Goal: Task Accomplishment & Management: Complete application form

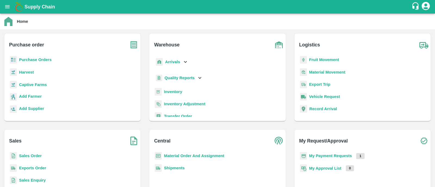
click at [45, 58] on b "Purchase Orders" at bounding box center [35, 60] width 33 height 4
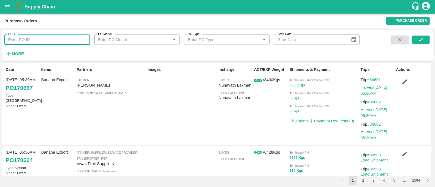
click at [42, 40] on input "PO ID" at bounding box center [47, 39] width 86 height 10
type input "170565"
click at [418, 42] on icon "submit" at bounding box center [420, 40] width 6 height 6
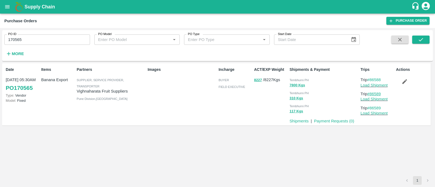
drag, startPoint x: 385, startPoint y: 93, endPoint x: 370, endPoint y: 93, distance: 14.9
click at [370, 93] on p "Trip #86589" at bounding box center [376, 94] width 33 height 6
copy link "86589"
click at [425, 40] on button "submit" at bounding box center [420, 40] width 17 height 8
drag, startPoint x: 384, startPoint y: 79, endPoint x: 370, endPoint y: 79, distance: 13.3
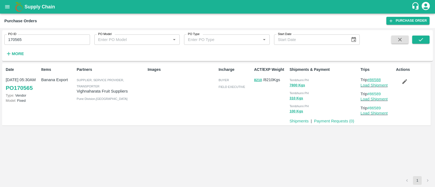
click at [370, 79] on p "Trip #86588" at bounding box center [376, 80] width 33 height 6
copy link "86588"
click at [366, 86] on link "Load Shipment" at bounding box center [373, 85] width 27 height 4
click at [400, 82] on button "button" at bounding box center [403, 81] width 17 height 9
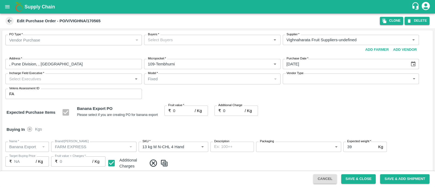
click at [182, 44] on div "Buyers   *" at bounding box center [212, 40] width 136 height 10
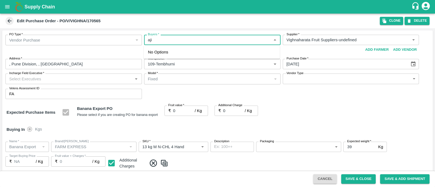
type input "ajit"
click at [180, 55] on div "[PERSON_NAME]" at bounding box center [211, 55] width 136 height 14
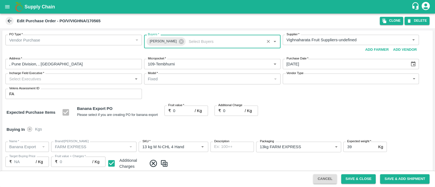
click at [94, 75] on div "Incharge Field Executive   *" at bounding box center [73, 79] width 136 height 10
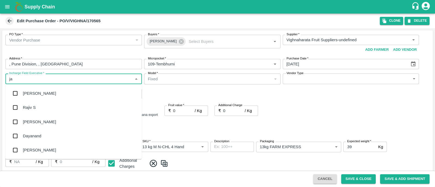
type input "[PERSON_NAME]"
click at [34, 121] on div "jaydip Tale" at bounding box center [32, 122] width 19 height 6
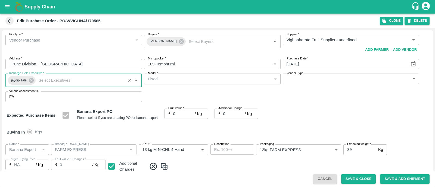
click at [319, 82] on body "Supply Chain Edit Purchase Order - PO/V/VIGHNA/170565 Clone DELETE PO Type   * …" at bounding box center [217, 93] width 435 height 187
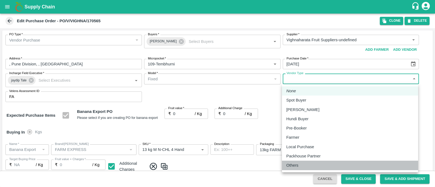
click at [302, 165] on div "Others" at bounding box center [349, 165] width 127 height 6
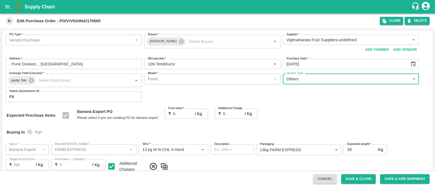
type input "OTHER"
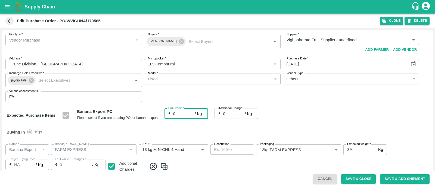
click at [178, 113] on input "0" at bounding box center [184, 114] width 22 height 10
type input "2"
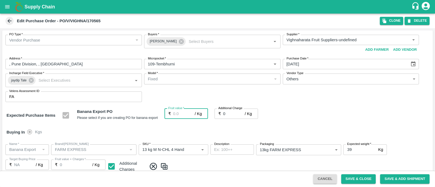
type input "2"
type input "25"
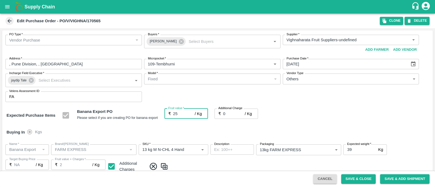
type input "25"
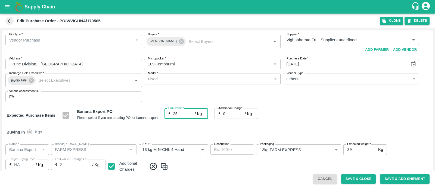
type input "25"
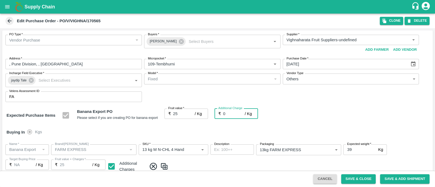
type input "2"
type input "27"
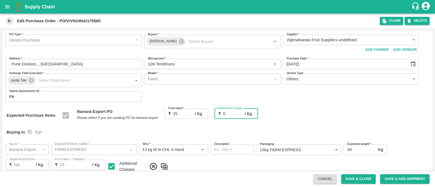
type input "27"
type input "2.7"
type input "27.7"
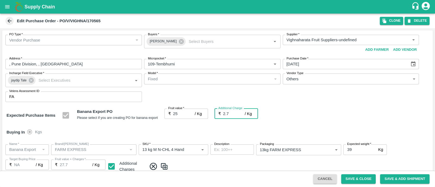
type input "27.7"
type input "2.75"
type input "27.75"
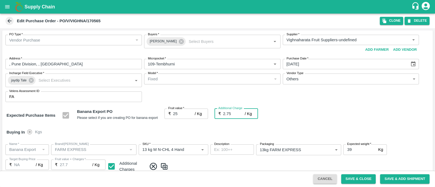
type input "27.75"
type input "2.75"
click at [297, 116] on div "Expected Purchase Items Banana Export PO Please select if you are creating PO f…" at bounding box center [218, 116] width 422 height 14
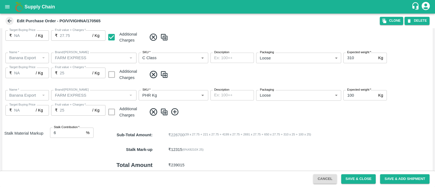
scroll to position [299, 0]
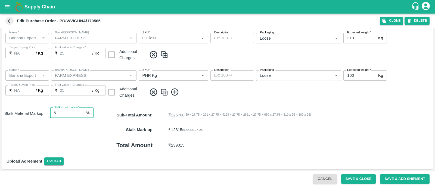
click at [68, 112] on input "6" at bounding box center [67, 113] width 34 height 10
type input "8"
click at [353, 179] on button "Save & Close" at bounding box center [358, 179] width 35 height 10
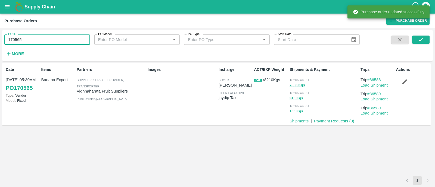
click at [49, 40] on input "170565" at bounding box center [47, 39] width 86 height 10
paste input "text"
click at [49, 40] on input "170504" at bounding box center [47, 39] width 86 height 10
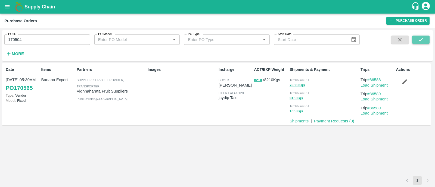
click at [421, 40] on icon "submit" at bounding box center [420, 40] width 6 height 6
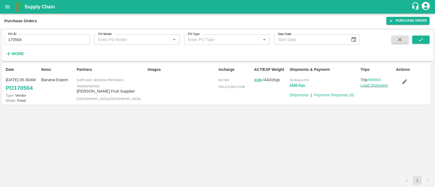
click at [35, 39] on input "170504" at bounding box center [47, 39] width 86 height 10
paste input "text"
type input "170484"
click at [430, 39] on div "PO ID 170484 PO ID PO Model PO Model   * PO Type PO Type   * Start Date Start D…" at bounding box center [217, 45] width 430 height 27
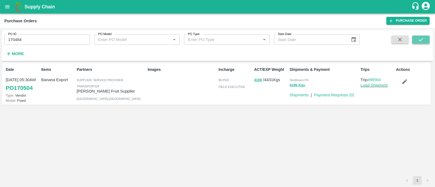
click at [421, 40] on icon "submit" at bounding box center [420, 39] width 4 height 3
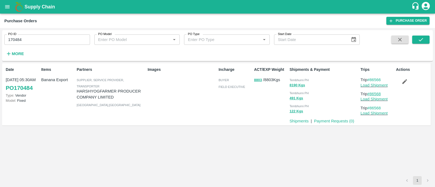
drag, startPoint x: 385, startPoint y: 93, endPoint x: 370, endPoint y: 93, distance: 14.7
click at [370, 93] on p "Trip #86568" at bounding box center [376, 94] width 33 height 6
copy link "86568"
drag, startPoint x: 382, startPoint y: 80, endPoint x: 371, endPoint y: 79, distance: 11.4
click at [371, 79] on p "Trip #86566" at bounding box center [376, 80] width 33 height 6
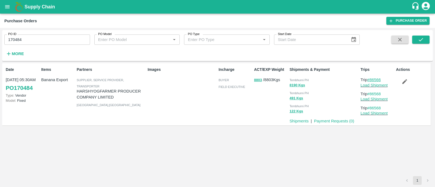
copy link "86566"
click at [371, 86] on link "Load Shipment" at bounding box center [373, 85] width 27 height 4
click at [406, 82] on icon "button" at bounding box center [404, 81] width 6 height 6
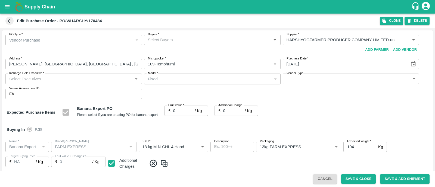
click at [161, 40] on input "Buyers   *" at bounding box center [208, 39] width 124 height 7
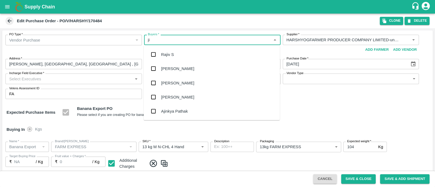
type input "jit"
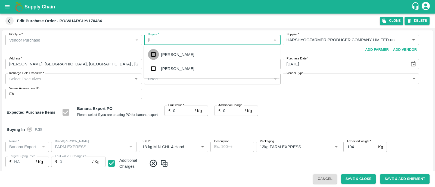
click at [157, 52] on input "checkbox" at bounding box center [153, 54] width 11 height 11
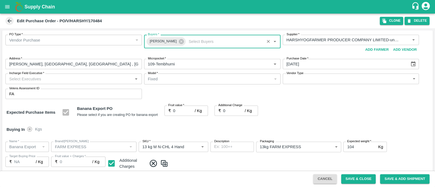
click at [89, 76] on input "Incharge Field Executive   *" at bounding box center [69, 78] width 124 height 7
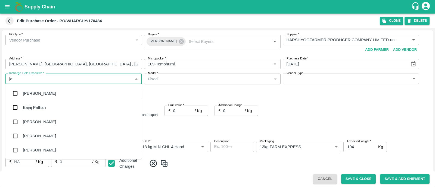
type input "[PERSON_NAME]"
click at [43, 119] on div "jaydip Tale" at bounding box center [73, 122] width 136 height 14
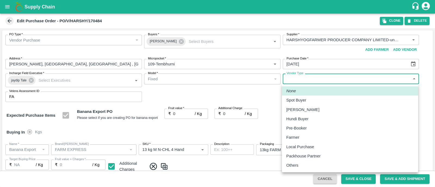
click at [311, 80] on body "Supply Chain Edit Purchase Order - PO/V/HARSHY/170484 Clone DELETE PO Type   * …" at bounding box center [217, 93] width 435 height 187
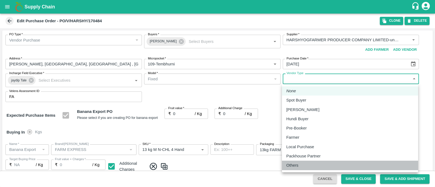
click at [300, 165] on div "Others" at bounding box center [293, 165] width 15 height 6
type input "OTHER"
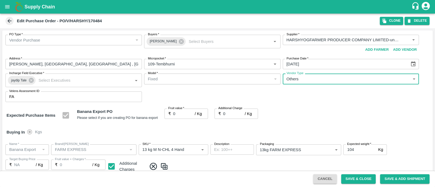
click at [177, 114] on input "0" at bounding box center [184, 114] width 22 height 10
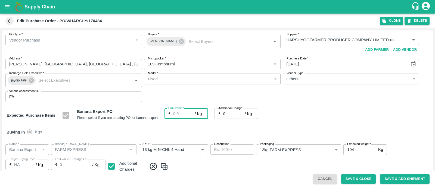
type input "2"
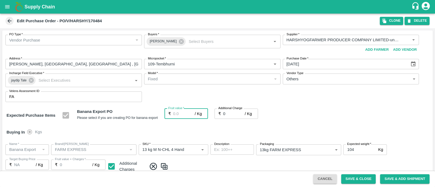
type input "2"
type input "25"
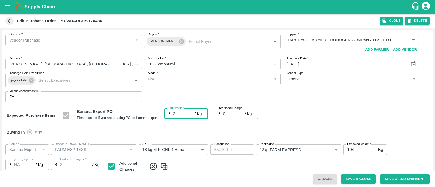
type input "25"
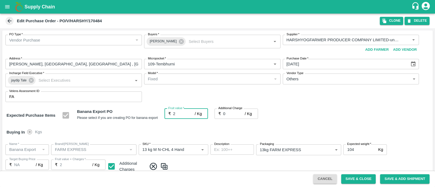
type input "25"
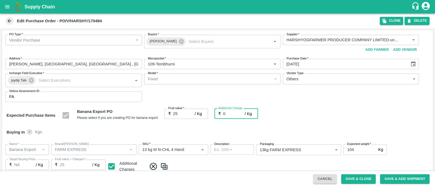
type input "2"
type input "27"
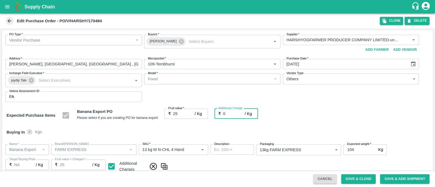
type input "27"
type input "2.7"
type input "27.7"
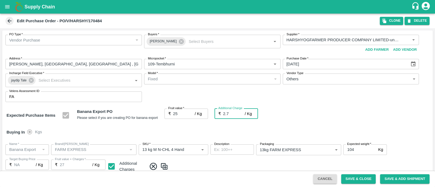
type input "27.7"
type input "2.75"
type input "27.75"
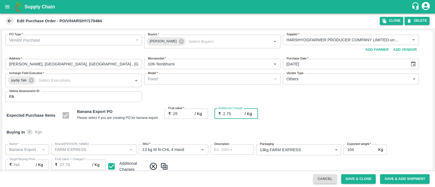
type input "27.75"
type input "2.75"
click at [390, 127] on div "Buying In Kgs" at bounding box center [217, 132] width 430 height 16
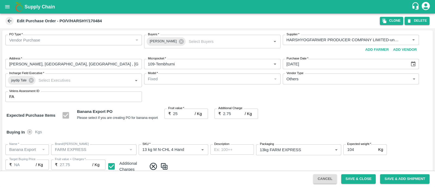
scroll to position [299, 0]
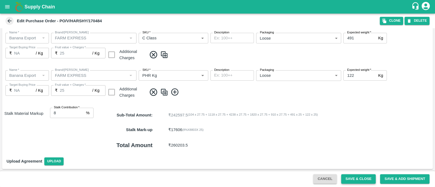
click at [363, 176] on button "Save & Close" at bounding box center [358, 179] width 35 height 10
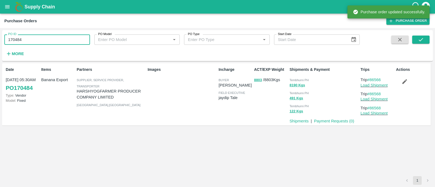
click at [59, 41] on input "170484" at bounding box center [47, 39] width 86 height 10
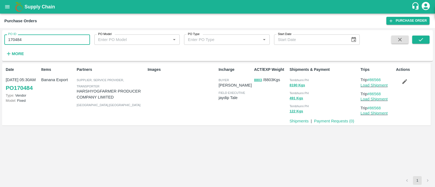
click at [59, 41] on input "170484" at bounding box center [47, 39] width 86 height 10
paste input "text"
type input "170513"
click at [425, 42] on button "submit" at bounding box center [420, 40] width 17 height 8
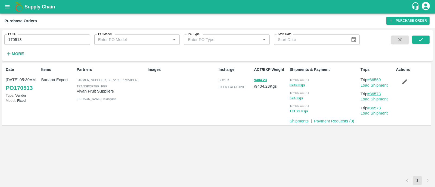
drag, startPoint x: 385, startPoint y: 93, endPoint x: 369, endPoint y: 92, distance: 16.1
click at [369, 92] on p "Trip #86573" at bounding box center [376, 94] width 33 height 6
copy link "86573"
click at [424, 38] on button "submit" at bounding box center [420, 40] width 17 height 8
drag, startPoint x: 384, startPoint y: 80, endPoint x: 371, endPoint y: 79, distance: 12.5
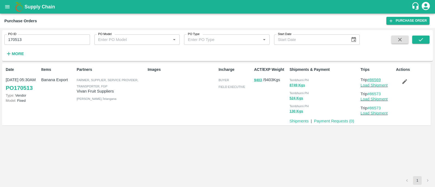
click at [371, 79] on p "Trip #86569" at bounding box center [376, 80] width 33 height 6
copy link "86569"
click at [372, 85] on link "Load Shipment" at bounding box center [373, 85] width 27 height 4
click at [402, 81] on icon "button" at bounding box center [404, 81] width 6 height 6
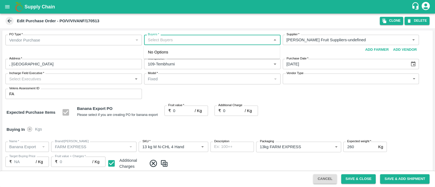
click at [172, 41] on input "Buyers   *" at bounding box center [208, 39] width 124 height 7
type input "ajit"
click at [170, 52] on div "[PERSON_NAME]" at bounding box center [177, 55] width 33 height 6
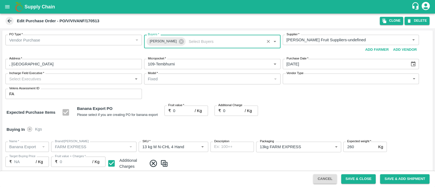
click at [58, 77] on input "Incharge Field Executive   *" at bounding box center [69, 78] width 124 height 7
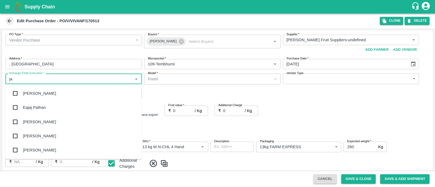
type input "[PERSON_NAME]"
click at [41, 124] on div "jaydip Tale" at bounding box center [32, 122] width 19 height 6
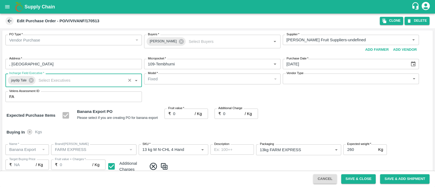
click at [309, 80] on body "Supply Chain Edit Purchase Order - PO/V/VIVANF/170513 Clone DELETE PO Type   * …" at bounding box center [217, 93] width 435 height 187
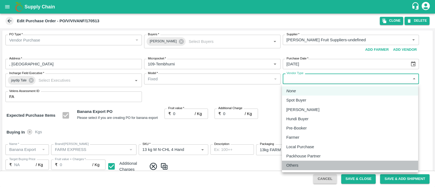
click at [292, 167] on p "Others" at bounding box center [292, 165] width 12 height 6
type input "OTHER"
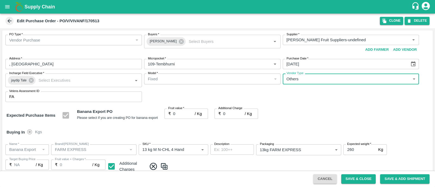
click at [179, 111] on input "0" at bounding box center [184, 114] width 22 height 10
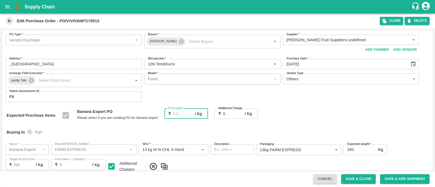
type input "2"
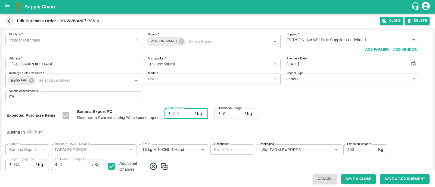
type input "2"
type input "22"
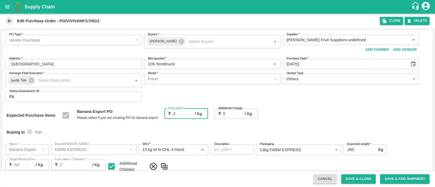
type input "22"
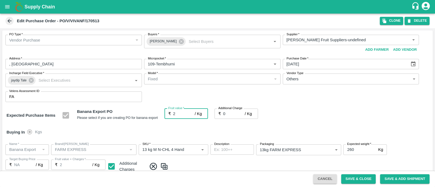
type input "22"
type input "22.5"
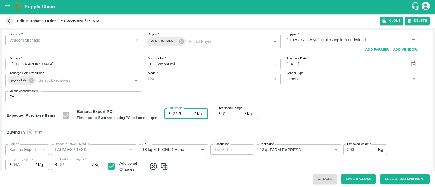
type input "22.5"
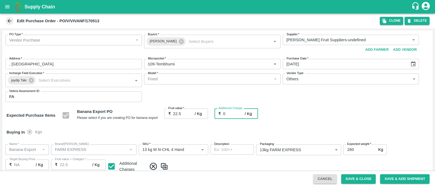
type input "2"
type input "24.5"
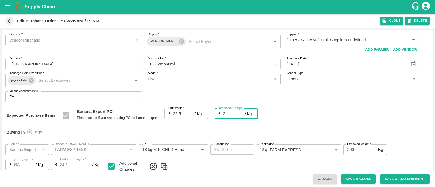
type input "24.5"
type input "2.7"
type input "25.2"
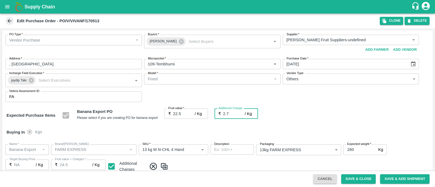
type input "25.2"
type input "2.75"
type input "25.25"
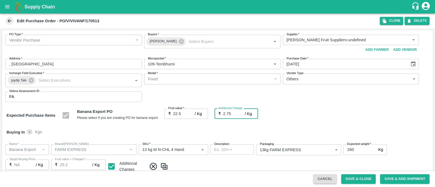
type input "25.25"
type input "2.75"
click at [318, 126] on div "Buying In Kgs" at bounding box center [217, 132] width 430 height 16
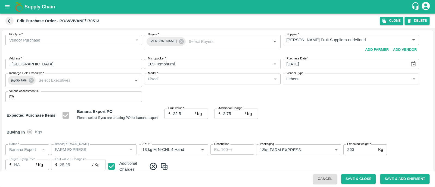
scroll to position [299, 0]
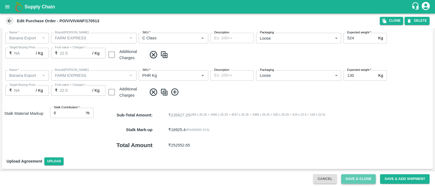
click at [354, 177] on button "Save & Close" at bounding box center [358, 179] width 35 height 10
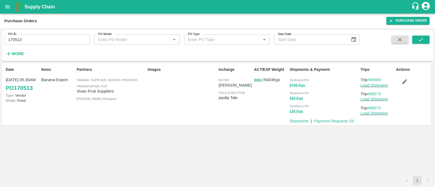
click at [61, 39] on input "170513" at bounding box center [47, 39] width 86 height 10
paste input "text"
click at [61, 39] on input "170513" at bounding box center [47, 39] width 86 height 10
type input "170497"
click at [422, 40] on icon "submit" at bounding box center [420, 40] width 6 height 6
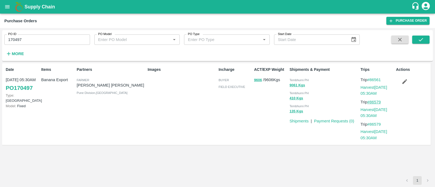
drag, startPoint x: 384, startPoint y: 101, endPoint x: 371, endPoint y: 101, distance: 13.0
click at [371, 101] on p "Trip #86579" at bounding box center [376, 102] width 33 height 6
copy link "86579"
drag, startPoint x: 385, startPoint y: 81, endPoint x: 370, endPoint y: 79, distance: 15.3
click at [370, 79] on p "Trip #86561" at bounding box center [376, 80] width 33 height 6
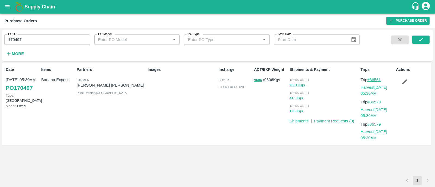
copy link "86561"
click at [365, 89] on link "Harvest [DATE] 05:30AM" at bounding box center [373, 90] width 27 height 10
click at [399, 81] on button "button" at bounding box center [403, 81] width 17 height 9
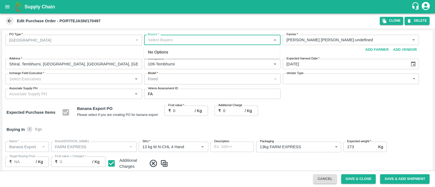
click at [180, 39] on input "Buyers   *" at bounding box center [208, 39] width 124 height 7
type input "AJit"
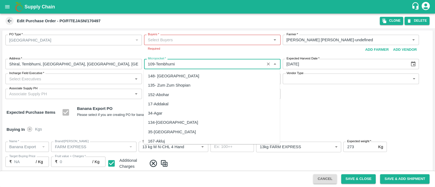
scroll to position [1304, 0]
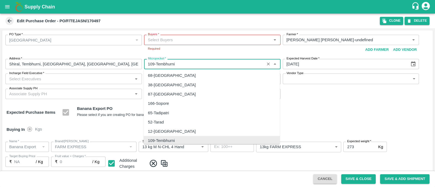
drag, startPoint x: 174, startPoint y: 67, endPoint x: 168, endPoint y: 37, distance: 30.3
click at [168, 37] on div "PO Type   * Farm Gate 1 PO Type Buyers   * Buyers   * Required Farmer   * Farme…" at bounding box center [217, 66] width 430 height 73
click at [168, 37] on input "Buyers   *" at bounding box center [208, 39] width 124 height 7
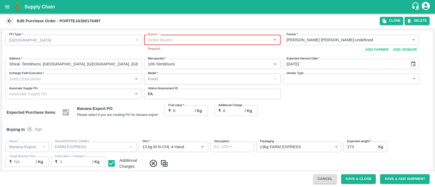
click at [168, 39] on input "Buyers   *" at bounding box center [208, 39] width 124 height 7
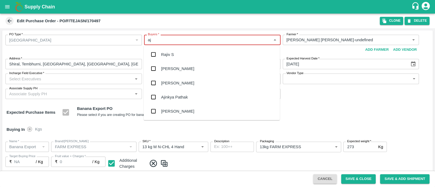
type input "aji"
click at [168, 68] on div "[PERSON_NAME]" at bounding box center [177, 69] width 33 height 6
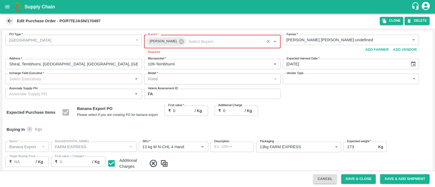
click at [79, 75] on div "Incharge Field Executive   *" at bounding box center [73, 79] width 136 height 10
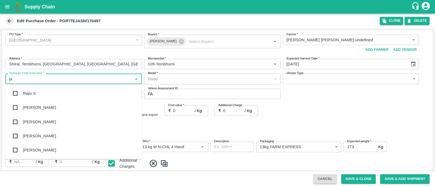
type input "[PERSON_NAME]"
click at [39, 120] on div "jaydip Tale" at bounding box center [32, 122] width 19 height 6
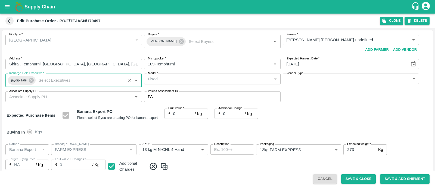
click at [292, 84] on body "Supply Chain Edit Purchase Order - PO/F/TEJASN/170497 Clone DELETE PO Type   * …" at bounding box center [217, 93] width 435 height 187
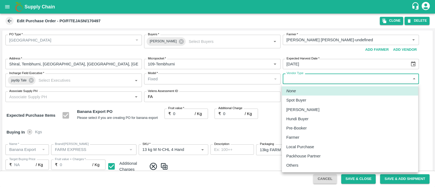
click at [293, 137] on p "Farmer" at bounding box center [292, 137] width 13 height 6
type input "FARMER"
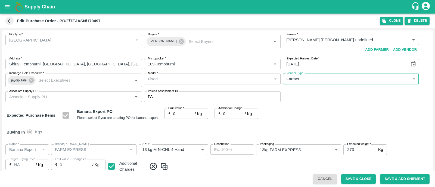
click at [70, 94] on input "Associate Supply PH" at bounding box center [69, 96] width 124 height 7
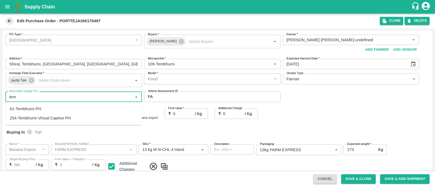
click at [68, 105] on div "61-Tembhurni PH" at bounding box center [73, 108] width 136 height 9
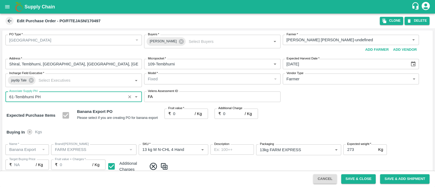
type input "61-Tembhurni PH"
click at [176, 113] on input "0" at bounding box center [184, 114] width 22 height 10
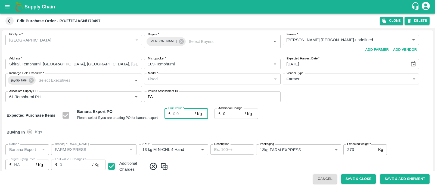
type input "2"
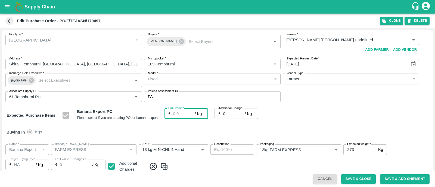
type input "2"
type input "25"
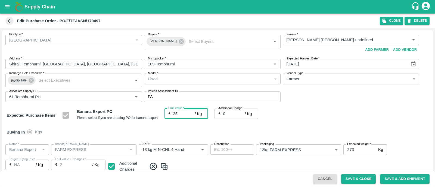
type input "25"
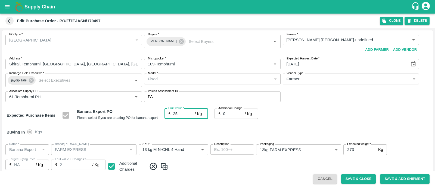
type input "25"
click at [288, 125] on div "Buying In Kgs" at bounding box center [217, 132] width 430 height 16
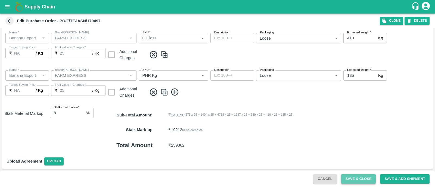
click at [351, 183] on button "Save & Close" at bounding box center [358, 179] width 35 height 10
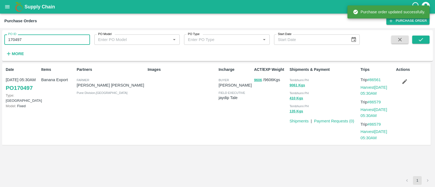
click at [53, 37] on input "170497" at bounding box center [47, 39] width 86 height 10
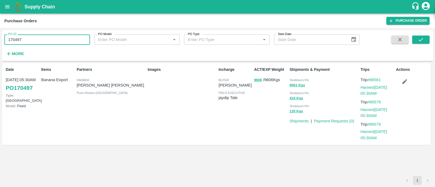
paste input "text"
type input "170255"
click at [418, 37] on icon "submit" at bounding box center [420, 40] width 6 height 6
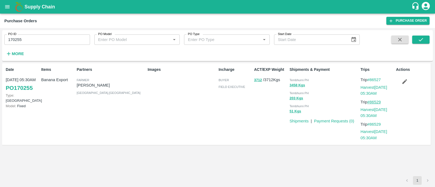
drag, startPoint x: 386, startPoint y: 102, endPoint x: 371, endPoint y: 101, distance: 15.5
click at [371, 101] on p "Trip #86529" at bounding box center [376, 102] width 33 height 6
copy link "86529"
drag, startPoint x: 384, startPoint y: 78, endPoint x: 370, endPoint y: 78, distance: 13.6
click at [370, 78] on p "Trip #86527" at bounding box center [376, 80] width 33 height 6
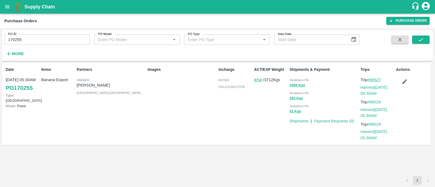
copy link "86527"
click at [365, 87] on link "Harvest [DATE] 05:30AM" at bounding box center [373, 90] width 27 height 10
click at [406, 80] on icon "button" at bounding box center [404, 81] width 5 height 5
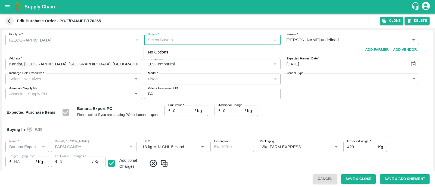
click at [169, 39] on input "Buyers   *" at bounding box center [208, 39] width 124 height 7
type input "AJIT"
click at [166, 55] on div "[PERSON_NAME]" at bounding box center [177, 55] width 33 height 6
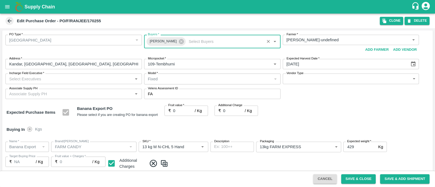
click at [89, 80] on input "Incharge Field Executive   *" at bounding box center [69, 78] width 124 height 7
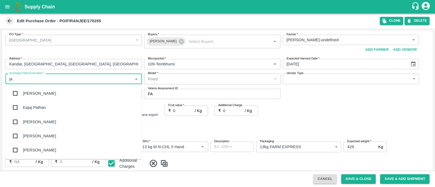
type input "[PERSON_NAME]"
click at [39, 121] on div "jaydip Tale" at bounding box center [32, 122] width 19 height 6
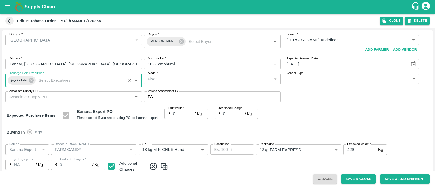
click at [304, 79] on body "Supply Chain Edit Purchase Order - PO/F/RANJEE/170255 Clone DELETE PO Type   * …" at bounding box center [217, 93] width 435 height 187
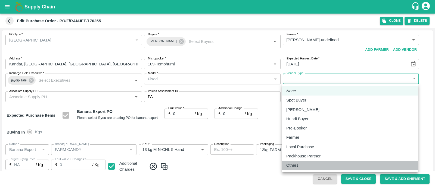
click at [293, 165] on p "Others" at bounding box center [292, 165] width 12 height 6
type input "OTHER"
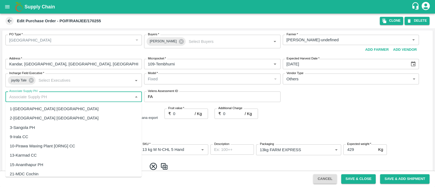
click at [95, 99] on input "Associate Supply PH" at bounding box center [69, 96] width 124 height 7
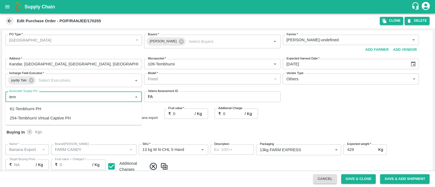
click at [65, 107] on div "61-Tembhurni PH" at bounding box center [73, 108] width 136 height 9
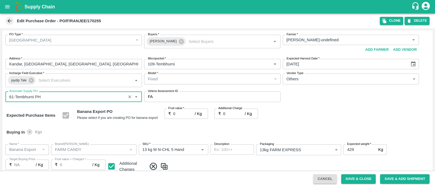
type input "61-Tembhurni PH"
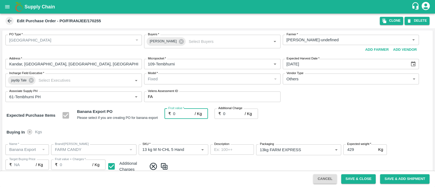
click at [186, 113] on input "0" at bounding box center [184, 114] width 22 height 10
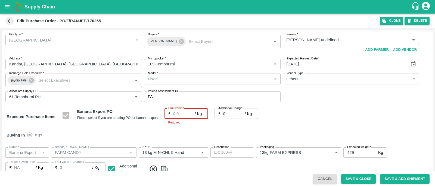
type input "2"
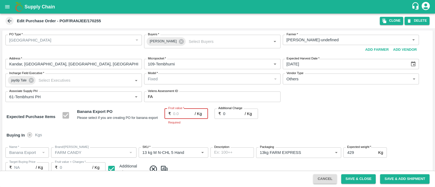
type input "2"
type input "24"
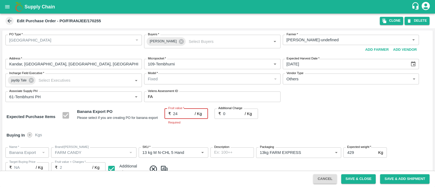
type input "24"
type input "24.5"
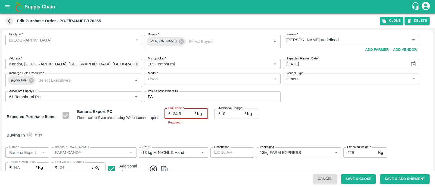
type input "24.5"
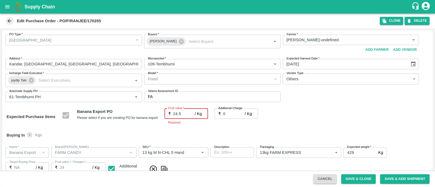
type input "24.5"
click at [315, 98] on div "PO Type   * Farm Gate 1 PO Type Buyers   * Ajit Otari Buyers   * Farmer   * Far…" at bounding box center [217, 68] width 430 height 76
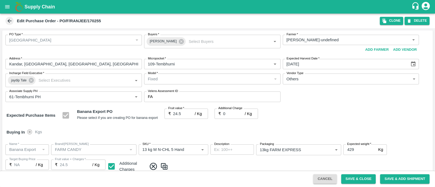
scroll to position [261, 0]
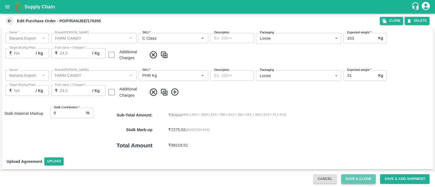
click at [352, 178] on button "Save & Close" at bounding box center [358, 179] width 35 height 10
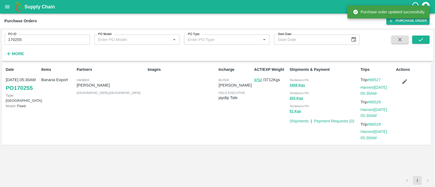
click at [27, 41] on input "170255" at bounding box center [47, 39] width 86 height 10
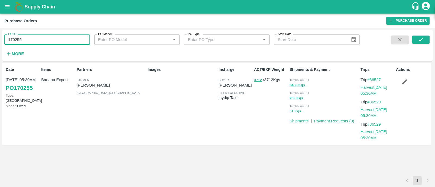
paste input "text"
click at [27, 41] on input "170204" at bounding box center [47, 39] width 86 height 10
type input "170204"
click at [422, 36] on button "submit" at bounding box center [420, 40] width 17 height 8
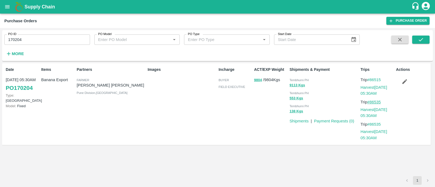
drag, startPoint x: 384, startPoint y: 101, endPoint x: 371, endPoint y: 101, distance: 13.3
click at [371, 101] on p "Trip #86535" at bounding box center [376, 102] width 33 height 6
click at [418, 42] on icon "submit" at bounding box center [420, 40] width 6 height 6
drag, startPoint x: 384, startPoint y: 81, endPoint x: 369, endPoint y: 81, distance: 14.1
click at [369, 81] on p "Trip #86515" at bounding box center [376, 80] width 33 height 6
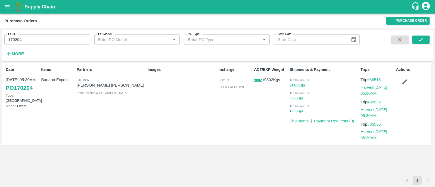
click at [363, 89] on link "Harvest [DATE] 05:30AM" at bounding box center [373, 90] width 27 height 10
click at [404, 79] on icon "button" at bounding box center [404, 81] width 6 height 6
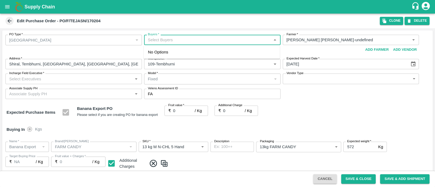
click at [164, 40] on input "Buyers   *" at bounding box center [208, 39] width 124 height 7
type input "AJIT"
click at [165, 59] on div "[PERSON_NAME]" at bounding box center [211, 55] width 136 height 14
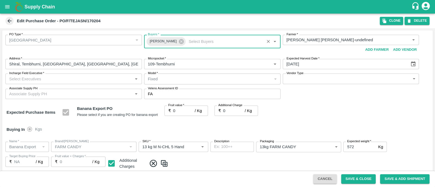
click at [89, 76] on input "Incharge Field Executive   *" at bounding box center [69, 78] width 124 height 7
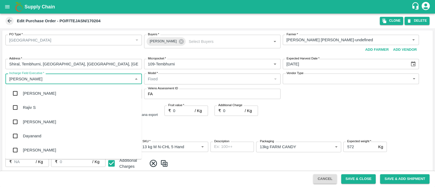
type input "[PERSON_NAME]"
click at [50, 115] on div "jaydip Tale" at bounding box center [73, 122] width 136 height 14
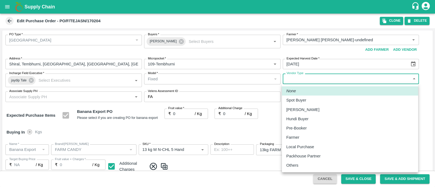
click at [324, 81] on body "Supply Chain Edit Purchase Order - PO/F/TEJASN/170204 Clone DELETE PO Type   * …" at bounding box center [217, 93] width 435 height 187
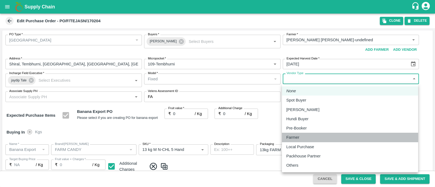
click at [295, 134] on p "Farmer" at bounding box center [292, 137] width 13 height 6
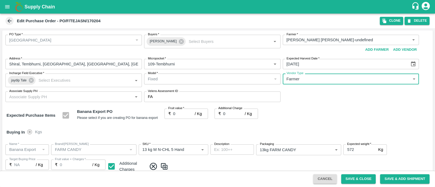
type input "FARMER"
click at [67, 93] on input "Associate Supply PH" at bounding box center [69, 96] width 124 height 7
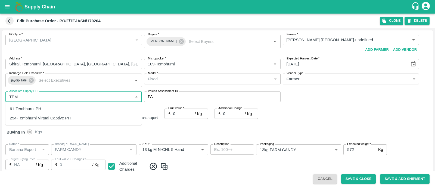
click at [49, 108] on div "61-Tembhurni PH" at bounding box center [73, 108] width 136 height 9
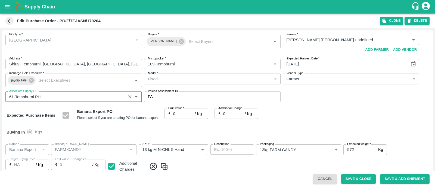
type input "61-Tembhurni PH"
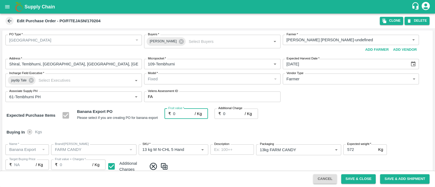
click at [186, 113] on input "0" at bounding box center [184, 114] width 22 height 10
type input "2"
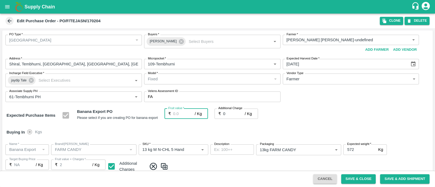
type input "2"
click at [301, 105] on div "PO Type   * Farm Gate 1 PO Type Buyers   * Ajit Otari Buyers   * Farmer   * Far…" at bounding box center [217, 68] width 430 height 76
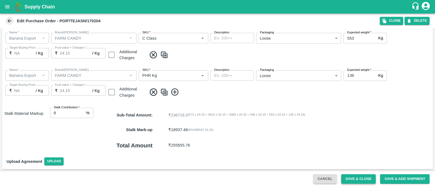
click at [350, 177] on button "Save & Close" at bounding box center [358, 179] width 35 height 10
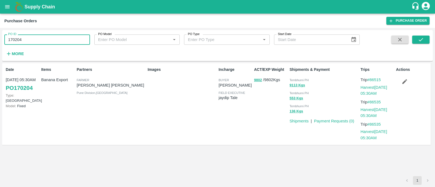
click at [58, 44] on input "170204" at bounding box center [47, 39] width 86 height 10
paste input "text"
click at [420, 38] on icon "submit" at bounding box center [420, 40] width 6 height 6
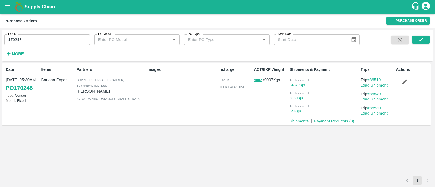
drag, startPoint x: 384, startPoint y: 93, endPoint x: 371, endPoint y: 93, distance: 12.5
click at [371, 93] on p "Trip #86540" at bounding box center [376, 94] width 33 height 6
drag, startPoint x: 384, startPoint y: 79, endPoint x: 370, endPoint y: 78, distance: 13.9
click at [370, 78] on p "Trip #86519" at bounding box center [376, 80] width 33 height 6
click at [364, 83] on link "Load Shipment" at bounding box center [373, 85] width 27 height 4
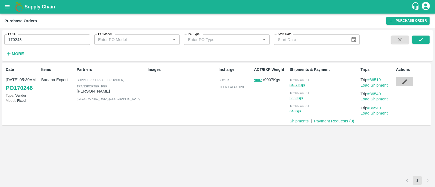
click at [400, 81] on button "button" at bounding box center [403, 81] width 17 height 9
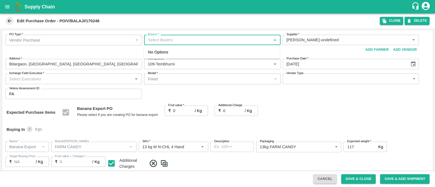
click at [176, 40] on input "Buyers   *" at bounding box center [208, 39] width 124 height 7
click at [168, 52] on div "[PERSON_NAME]" at bounding box center [177, 55] width 33 height 6
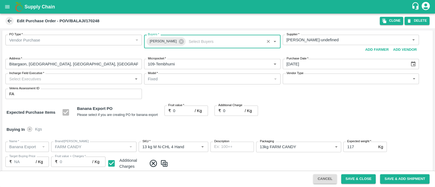
click at [90, 78] on input "Incharge Field Executive   *" at bounding box center [69, 78] width 124 height 7
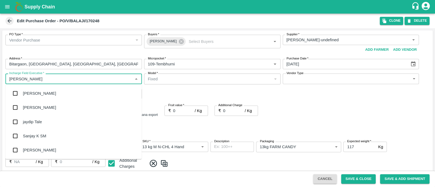
click at [24, 128] on div "jaydip Tale" at bounding box center [73, 122] width 136 height 14
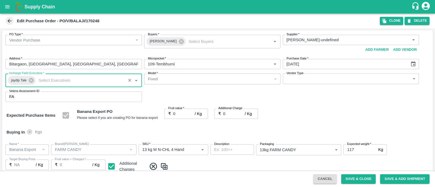
click at [332, 84] on div "Vendor Type ​ Vendor Type" at bounding box center [350, 81] width 136 height 14
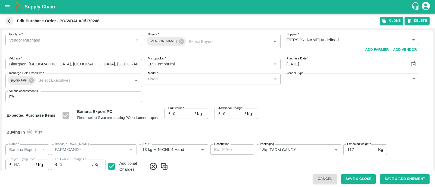
click at [330, 84] on body "Supply Chain Edit Purchase Order - PO/V/BALAJI/170248 Clone DELETE PO Type   * …" at bounding box center [217, 93] width 435 height 187
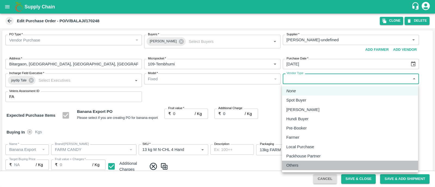
click at [297, 161] on li "Others" at bounding box center [350, 165] width 136 height 9
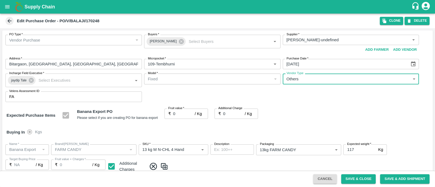
click at [178, 115] on input "0" at bounding box center [184, 114] width 22 height 10
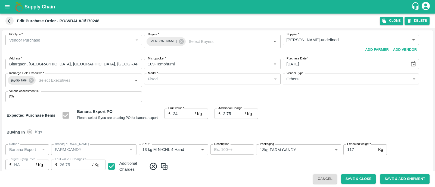
click at [275, 128] on div "Buying In Kgs" at bounding box center [217, 132] width 430 height 16
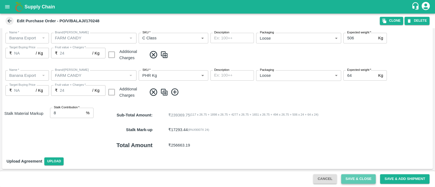
click at [352, 175] on button "Save & Close" at bounding box center [358, 179] width 35 height 10
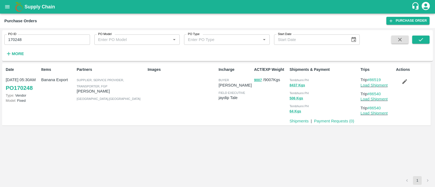
click at [32, 38] on input "170248" at bounding box center [47, 39] width 86 height 10
paste input "text"
click at [32, 38] on input "170256" at bounding box center [47, 39] width 86 height 10
click at [423, 38] on icon "submit" at bounding box center [420, 40] width 6 height 6
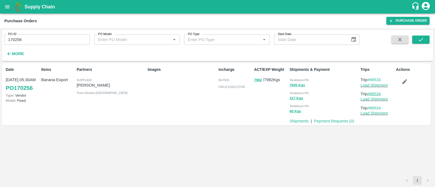
drag, startPoint x: 384, startPoint y: 93, endPoint x: 370, endPoint y: 95, distance: 14.2
click at [370, 95] on p "Trip #86534" at bounding box center [376, 94] width 33 height 6
drag, startPoint x: 385, startPoint y: 80, endPoint x: 371, endPoint y: 80, distance: 14.7
click at [371, 80] on p "Trip #86533" at bounding box center [376, 80] width 33 height 6
click at [366, 83] on link "Load Shipment" at bounding box center [373, 85] width 27 height 4
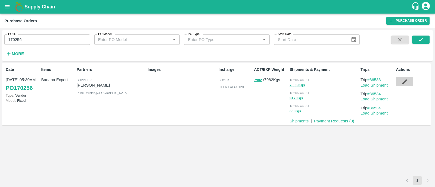
click at [400, 80] on button "button" at bounding box center [403, 81] width 17 height 9
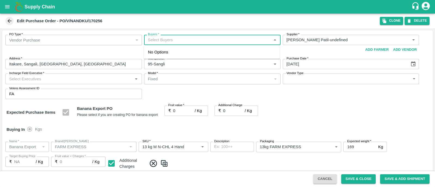
click at [181, 41] on input "Buyers   *" at bounding box center [208, 39] width 124 height 7
click at [168, 55] on div "[PERSON_NAME]" at bounding box center [177, 55] width 33 height 6
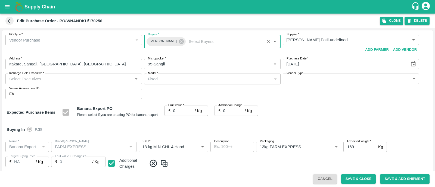
click at [58, 83] on div "Incharge Field Executive   *" at bounding box center [73, 79] width 136 height 10
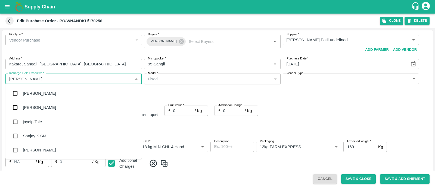
click at [44, 121] on div "jaydip Tale" at bounding box center [73, 122] width 136 height 14
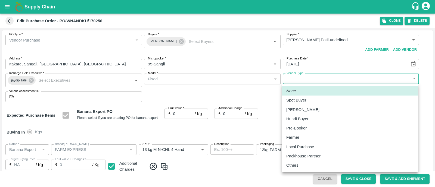
click at [306, 79] on body "Supply Chain Edit Purchase Order - PO/V/NANDKU/170256 Clone DELETE PO Type   * …" at bounding box center [217, 93] width 435 height 187
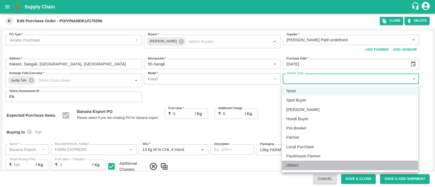
click at [301, 166] on div "Others" at bounding box center [349, 165] width 127 height 6
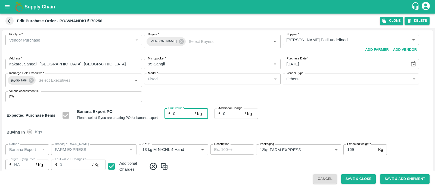
click at [180, 114] on input "0" at bounding box center [184, 114] width 22 height 10
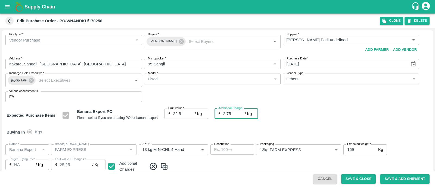
click at [279, 118] on div "Expected Purchase Items Banana Export PO Please select if you are creating PO f…" at bounding box center [218, 116] width 422 height 14
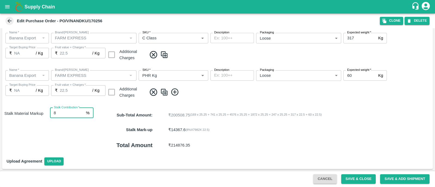
click at [70, 113] on input "8" at bounding box center [67, 113] width 34 height 10
click at [310, 127] on p "₹ 10775.7 ( 6 %X 7982 X 22.5 )" at bounding box center [273, 130] width 210 height 6
click at [356, 178] on button "Save & Close" at bounding box center [358, 179] width 35 height 10
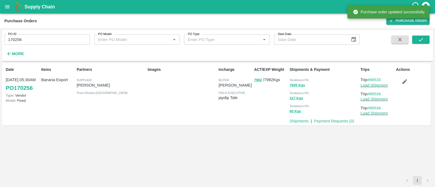
click at [29, 39] on input "170256" at bounding box center [47, 39] width 86 height 10
paste input "text"
click at [29, 39] on input "170375" at bounding box center [47, 39] width 86 height 10
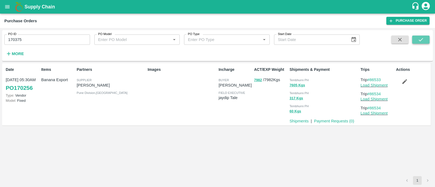
click at [416, 40] on button "submit" at bounding box center [420, 40] width 17 height 8
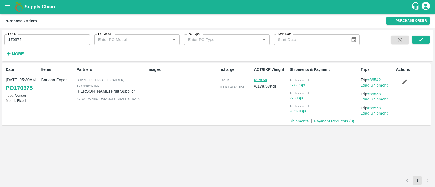
drag, startPoint x: 384, startPoint y: 92, endPoint x: 370, endPoint y: 94, distance: 14.8
click at [370, 94] on p "Trip #86558" at bounding box center [376, 94] width 33 height 6
click at [425, 37] on button "submit" at bounding box center [420, 40] width 17 height 8
drag, startPoint x: 383, startPoint y: 82, endPoint x: 371, endPoint y: 79, distance: 12.8
click at [371, 79] on p "Trip #86542" at bounding box center [376, 80] width 33 height 6
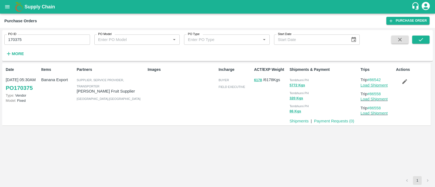
click at [367, 84] on link "Load Shipment" at bounding box center [373, 85] width 27 height 4
click at [407, 79] on icon "button" at bounding box center [404, 81] width 6 height 6
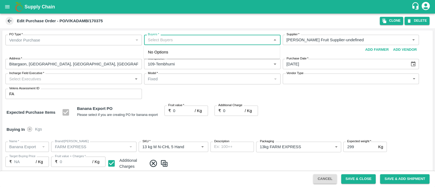
click at [175, 37] on input "Buyers   *" at bounding box center [208, 39] width 124 height 7
click at [167, 49] on div "[PERSON_NAME]" at bounding box center [211, 55] width 136 height 14
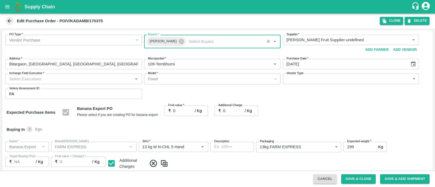
click at [60, 79] on input "Incharge Field Executive   *" at bounding box center [69, 78] width 124 height 7
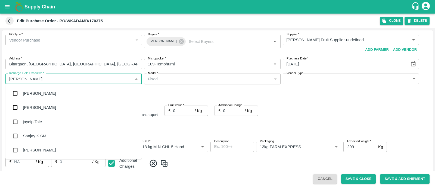
click at [41, 117] on div "jaydip Tale" at bounding box center [73, 122] width 136 height 14
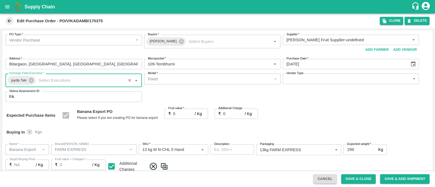
click at [315, 81] on body "Supply Chain Edit Purchase Order - PO/V/KADAMB/170375 Clone DELETE PO Type   * …" at bounding box center [217, 93] width 435 height 187
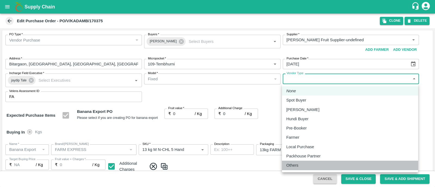
click at [290, 167] on p "Others" at bounding box center [292, 165] width 12 height 6
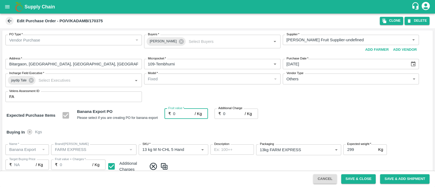
click at [183, 116] on input "0" at bounding box center [184, 114] width 22 height 10
click at [297, 112] on div "Expected Purchase Items Banana Export PO Please select if you are creating PO f…" at bounding box center [218, 116] width 422 height 14
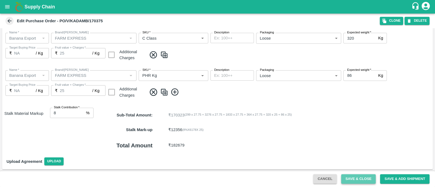
click at [355, 183] on button "Save & Close" at bounding box center [358, 179] width 35 height 10
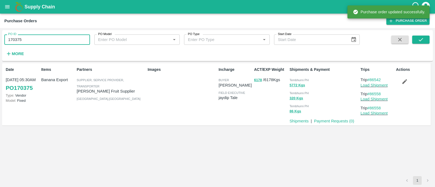
click at [45, 40] on input "170375" at bounding box center [47, 39] width 86 height 10
paste input "text"
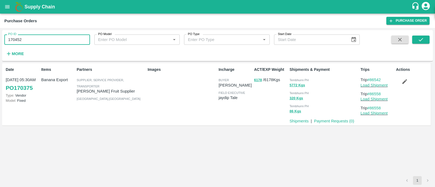
click at [45, 40] on input "170452" at bounding box center [47, 39] width 86 height 10
click at [419, 40] on icon "submit" at bounding box center [420, 40] width 6 height 6
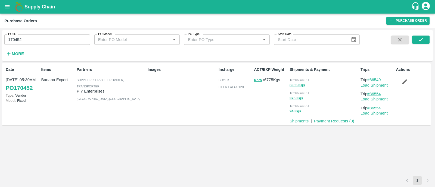
drag, startPoint x: 384, startPoint y: 93, endPoint x: 371, endPoint y: 93, distance: 12.8
click at [371, 93] on p "Trip #86554" at bounding box center [376, 94] width 33 height 6
drag, startPoint x: 384, startPoint y: 80, endPoint x: 370, endPoint y: 79, distance: 13.9
click at [370, 79] on p "Trip #86549" at bounding box center [376, 80] width 33 height 6
click at [364, 85] on link "Load Shipment" at bounding box center [373, 85] width 27 height 4
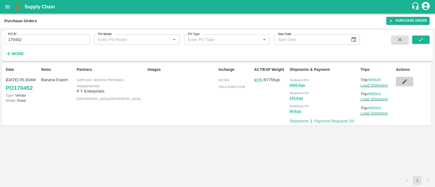
click at [400, 80] on button "button" at bounding box center [403, 81] width 17 height 9
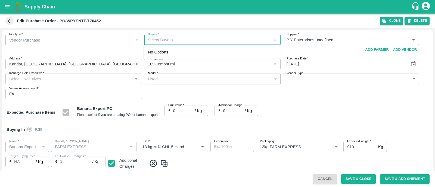
click at [166, 43] on input "Buyers   *" at bounding box center [208, 39] width 124 height 7
click at [155, 56] on input "checkbox" at bounding box center [153, 54] width 11 height 11
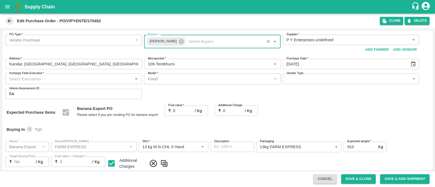
click at [98, 79] on input "Incharge Field Executive   *" at bounding box center [69, 78] width 124 height 7
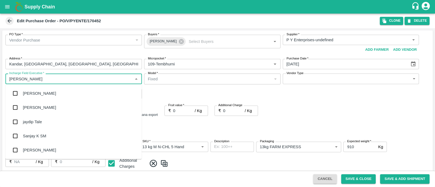
click at [45, 118] on div "jaydip Tale" at bounding box center [73, 122] width 136 height 14
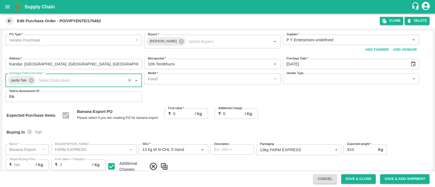
click at [298, 82] on body "Supply Chain Edit Purchase Order - PO/V/PYENTE/170452 Clone DELETE PO Type   * …" at bounding box center [217, 93] width 435 height 187
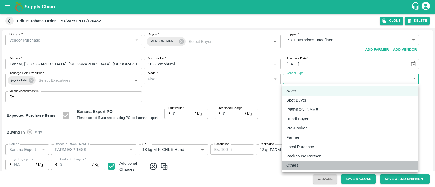
click at [289, 163] on p "Others" at bounding box center [292, 165] width 12 height 6
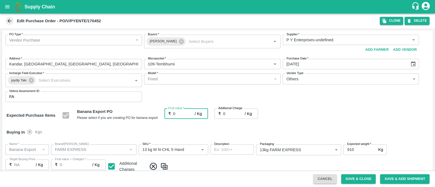
click at [179, 115] on input "0" at bounding box center [184, 114] width 22 height 10
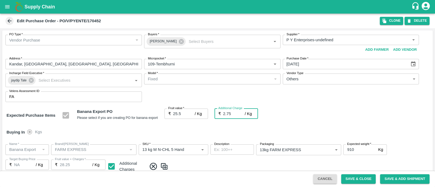
click at [318, 113] on div "Expected Purchase Items Banana Export PO Please select if you are creating PO f…" at bounding box center [218, 116] width 422 height 14
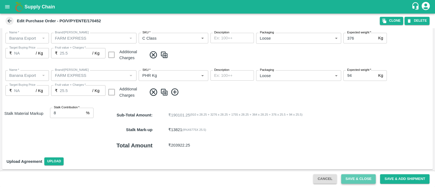
click at [350, 176] on button "Save & Close" at bounding box center [358, 179] width 35 height 10
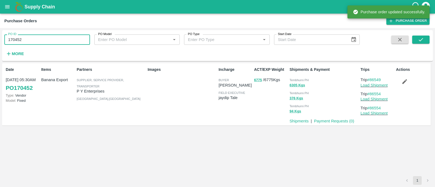
click at [38, 39] on input "170452" at bounding box center [47, 39] width 86 height 10
paste input "text"
click at [38, 39] on input "170504" at bounding box center [47, 39] width 86 height 10
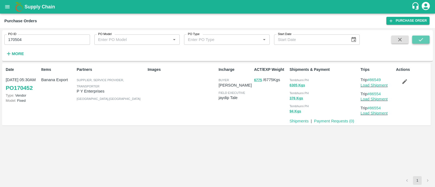
click at [423, 38] on icon "submit" at bounding box center [420, 40] width 6 height 6
